Goal: Task Accomplishment & Management: Use online tool/utility

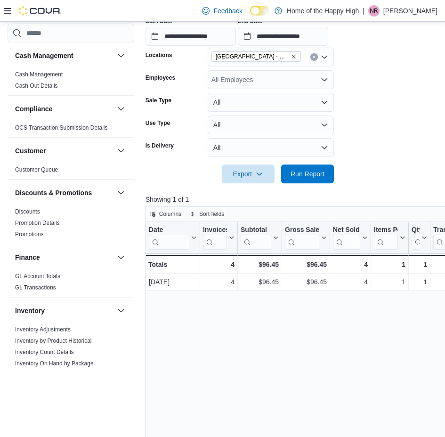
scroll to position [518, 0]
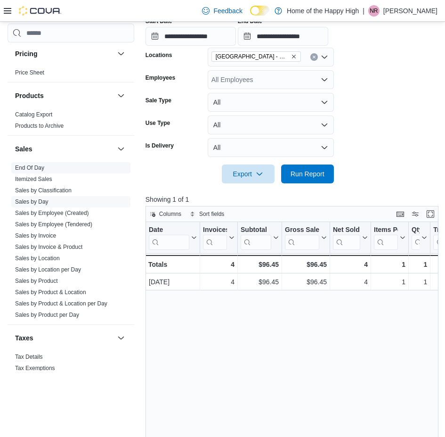
click at [54, 164] on span "End Of Day" at bounding box center [70, 167] width 119 height 11
click at [40, 165] on link "End Of Day" at bounding box center [29, 167] width 29 height 7
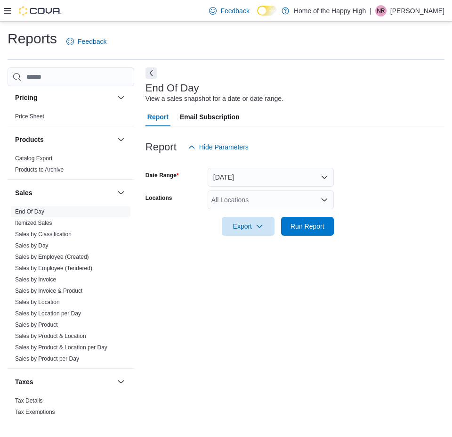
click at [251, 194] on div "All Locations" at bounding box center [271, 199] width 126 height 19
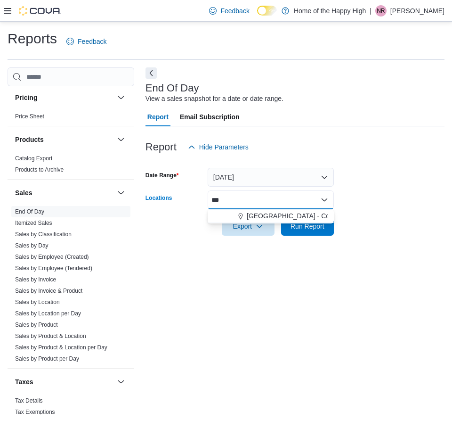
type input "***"
click at [292, 213] on span "[GEOGRAPHIC_DATA] - Cornerstone - Fire & Flower" at bounding box center [325, 215] width 156 height 9
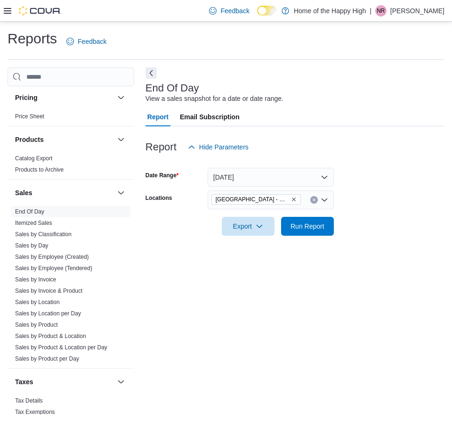
click at [204, 332] on div "End Of Day View a sales snapshot for a date or date range. Report Email Subscri…" at bounding box center [295, 240] width 299 height 346
click at [242, 230] on span "Export" at bounding box center [247, 225] width 41 height 19
click at [254, 259] on button "Export to Pdf" at bounding box center [250, 263] width 54 height 19
click at [435, 6] on p "[PERSON_NAME]" at bounding box center [417, 10] width 54 height 11
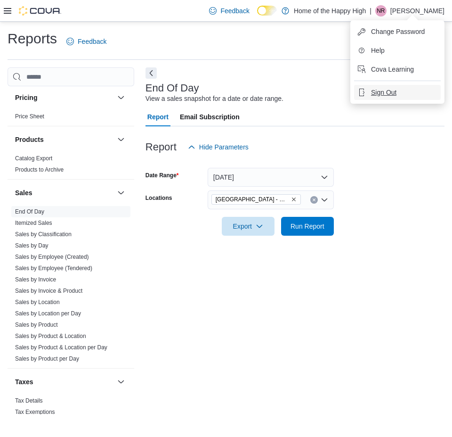
click at [393, 95] on span "Sign Out" at bounding box center [383, 92] width 25 height 9
